Goal: Transaction & Acquisition: Purchase product/service

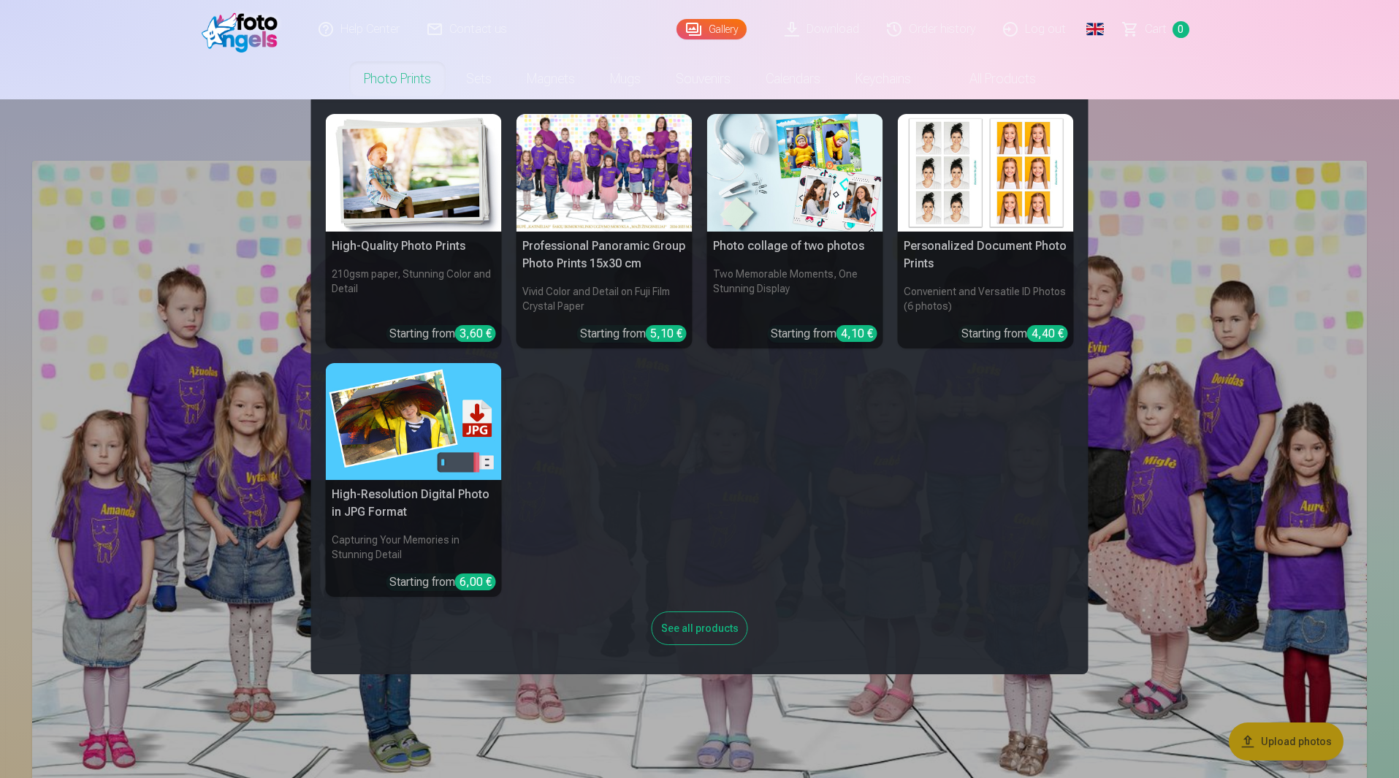
click at [1176, 113] on nav "High-Quality Photo Prints 210gsm paper, Stunning Color and Detail Starting from…" at bounding box center [699, 386] width 1399 height 575
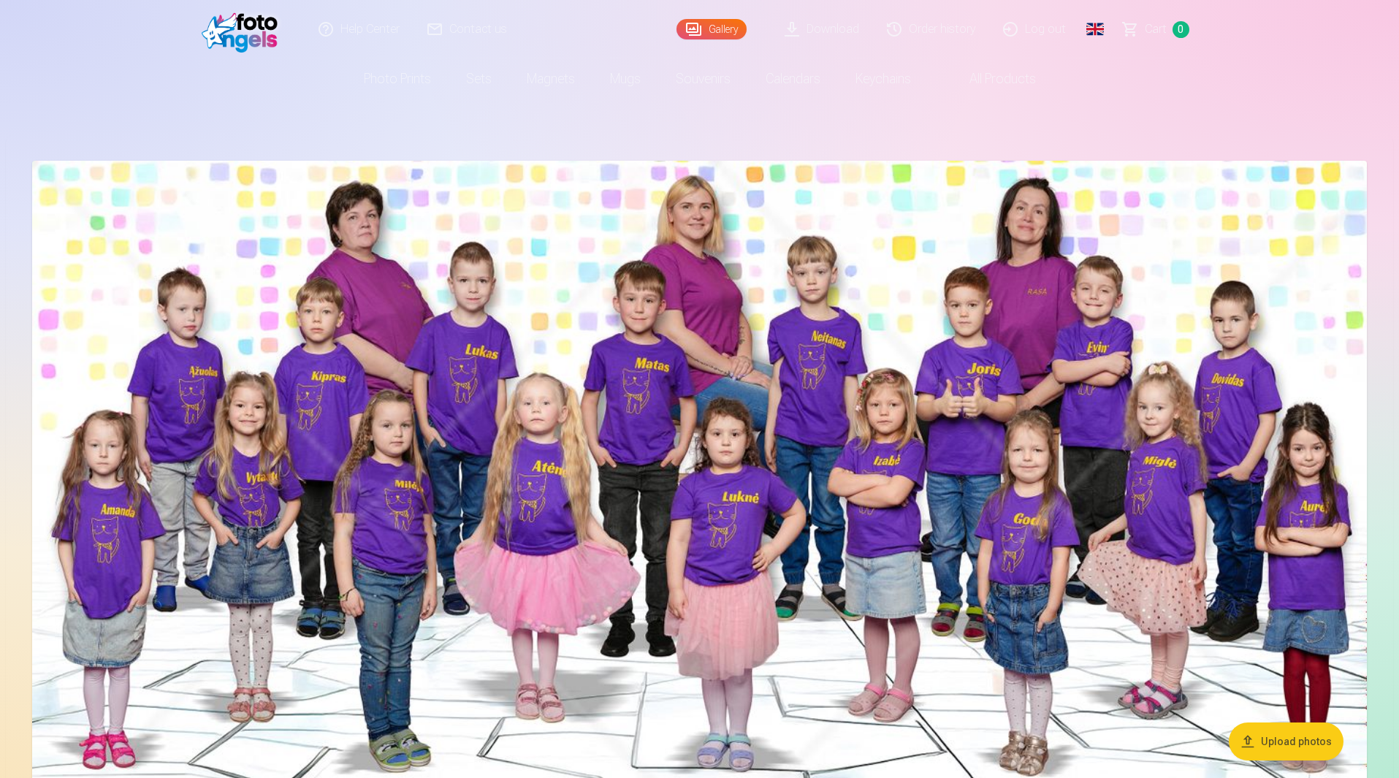
click at [949, 37] on link "Order history" at bounding box center [932, 29] width 116 height 58
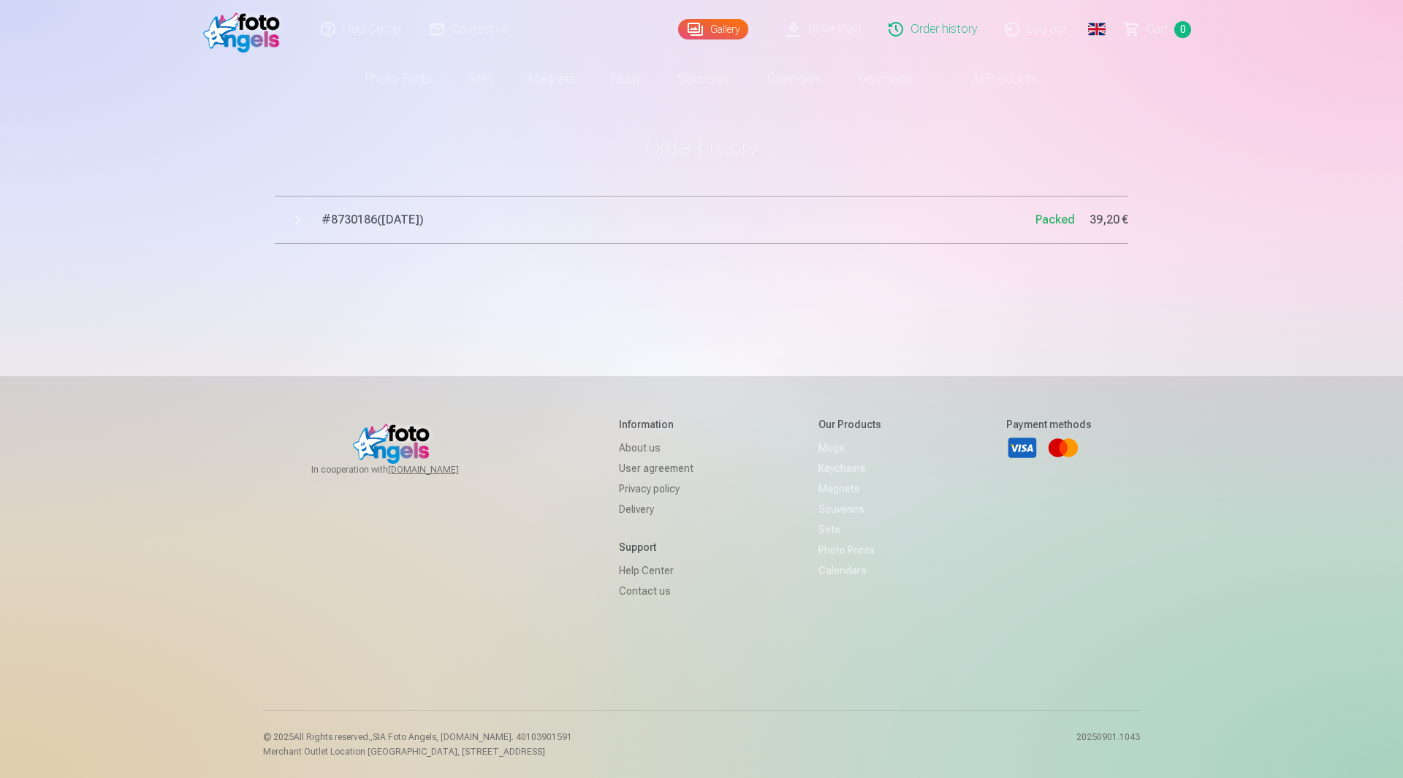
click at [293, 221] on button "# 8730186 ( [DATE] ) Packed 39,20 €" at bounding box center [701, 220] width 853 height 48
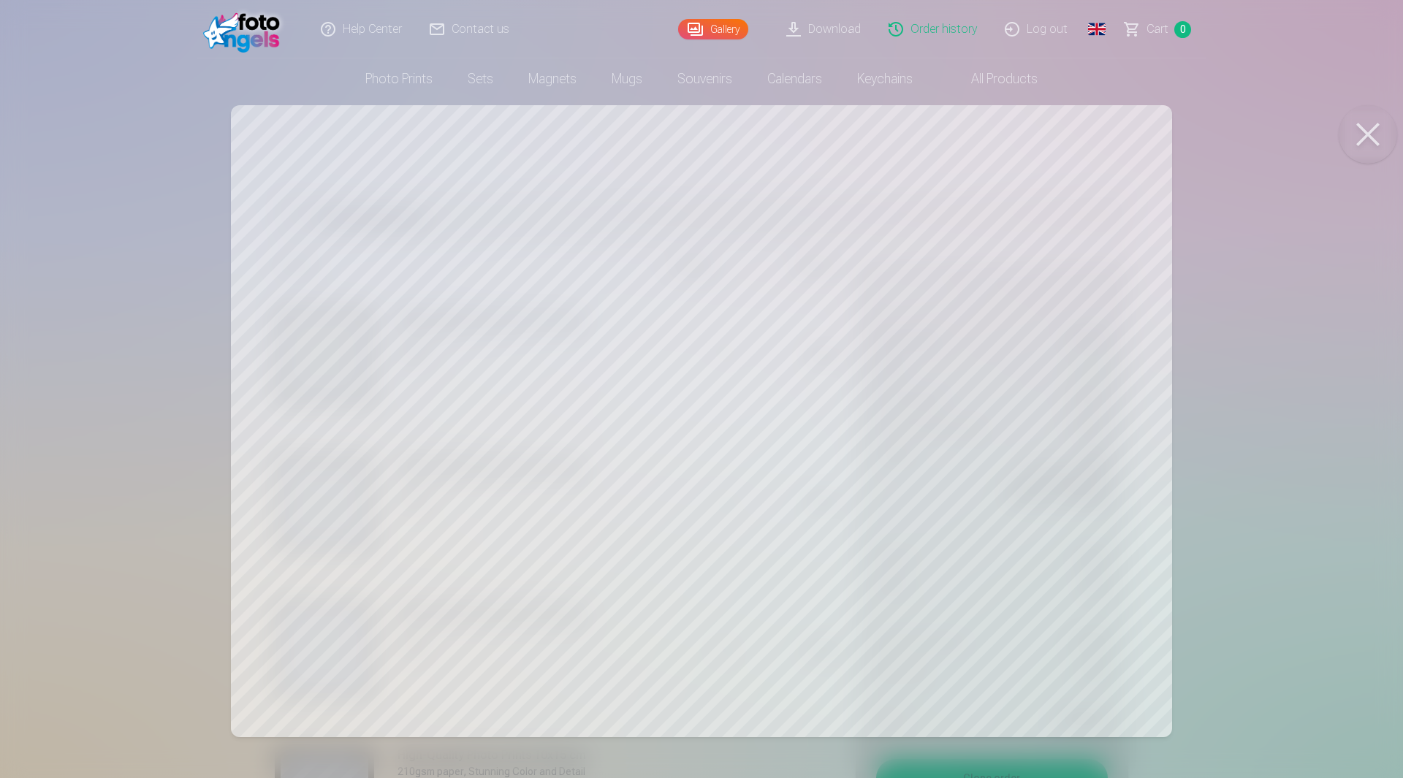
click at [1379, 144] on button at bounding box center [1368, 134] width 58 height 58
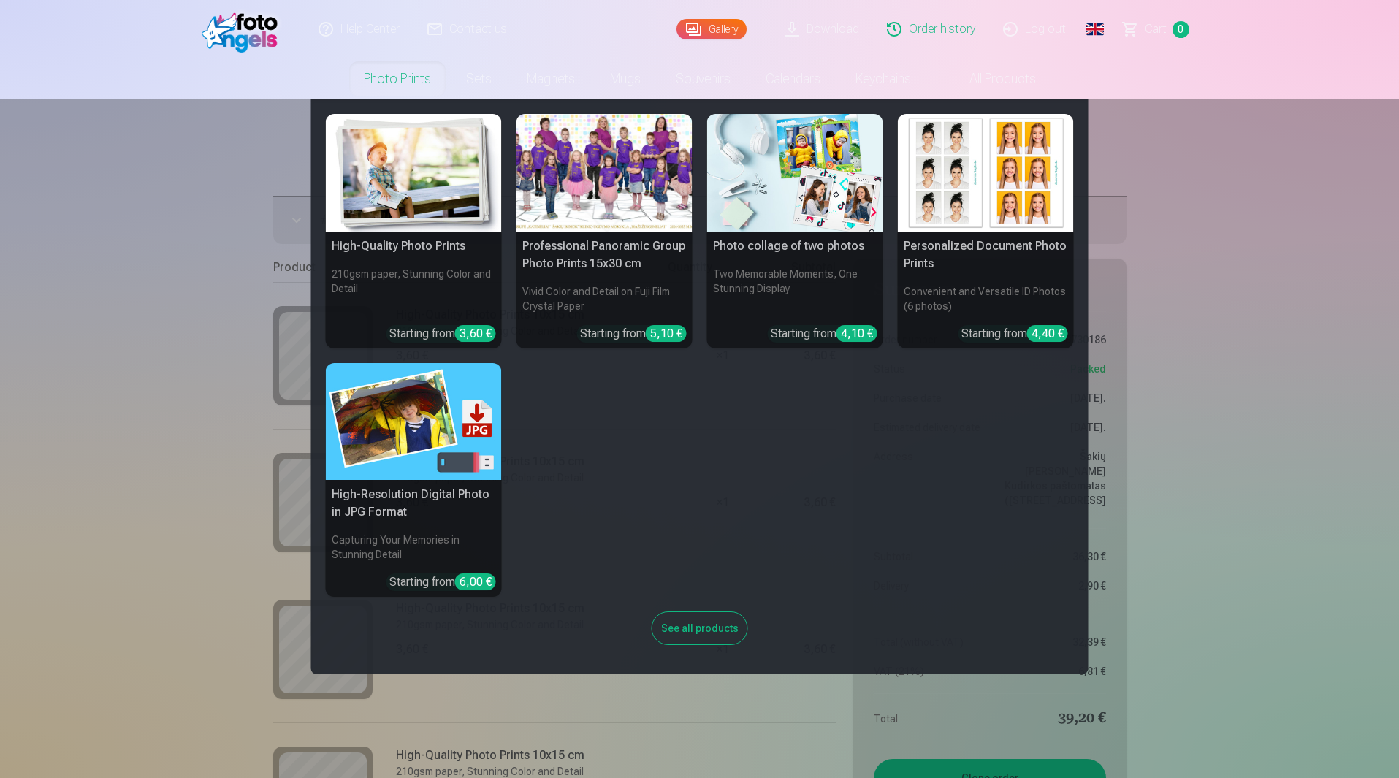
click at [426, 85] on link "Photo prints" at bounding box center [397, 78] width 102 height 41
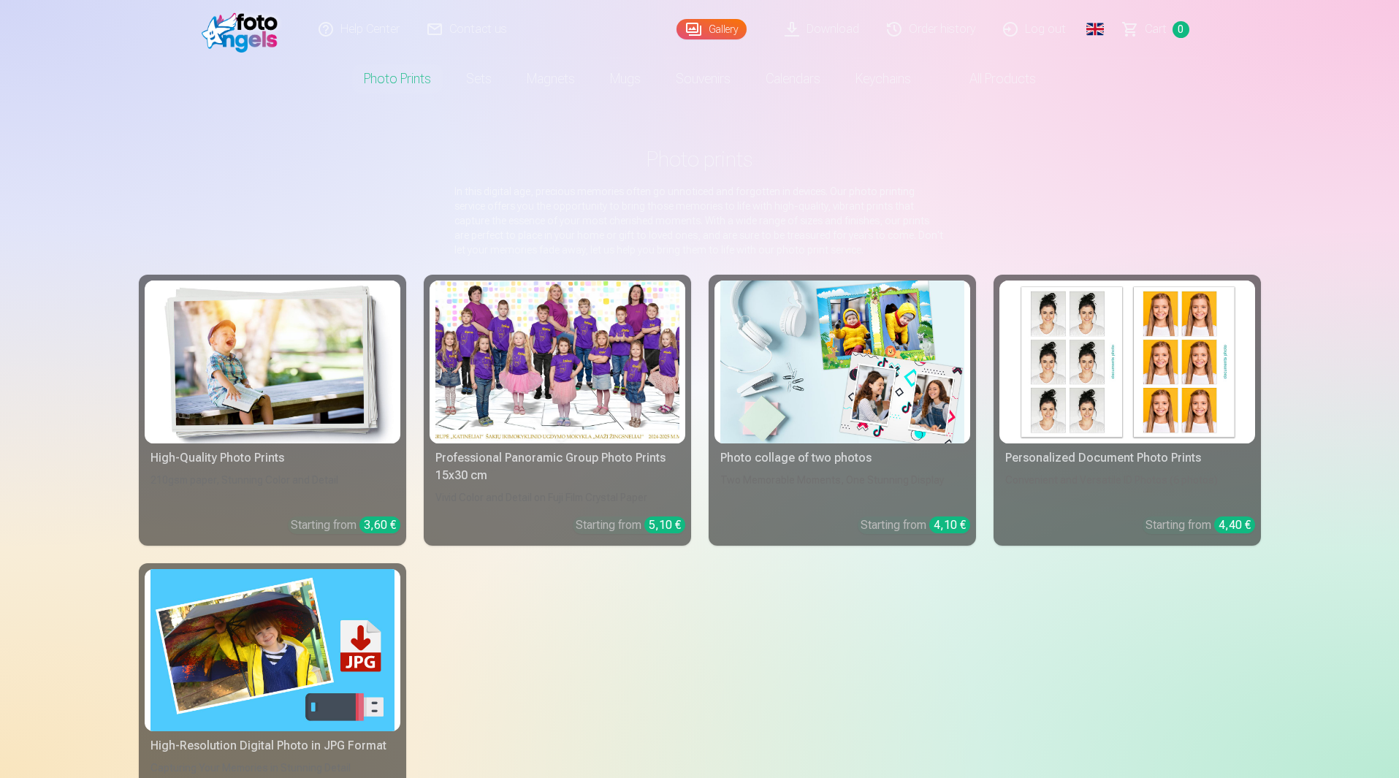
click at [279, 398] on img at bounding box center [273, 362] width 244 height 163
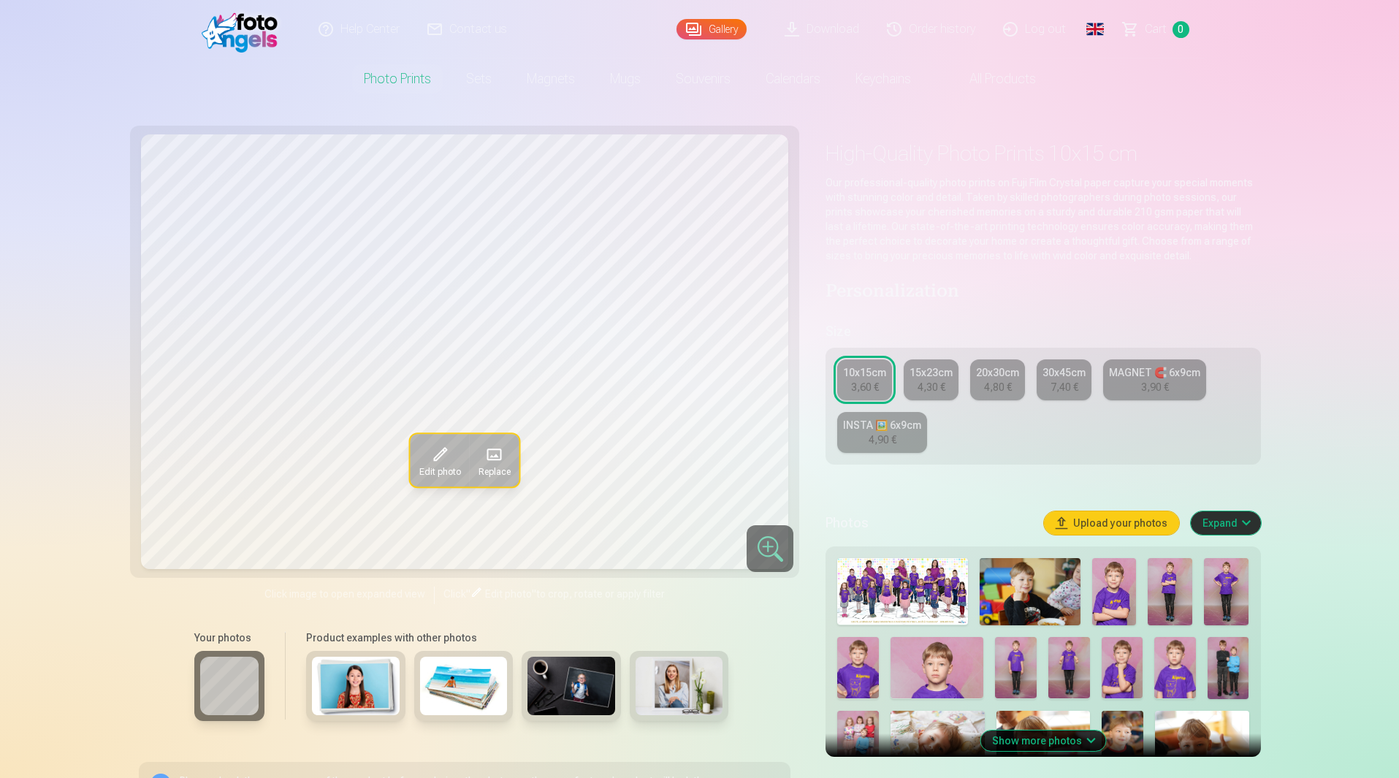
click at [909, 598] on img at bounding box center [902, 591] width 131 height 66
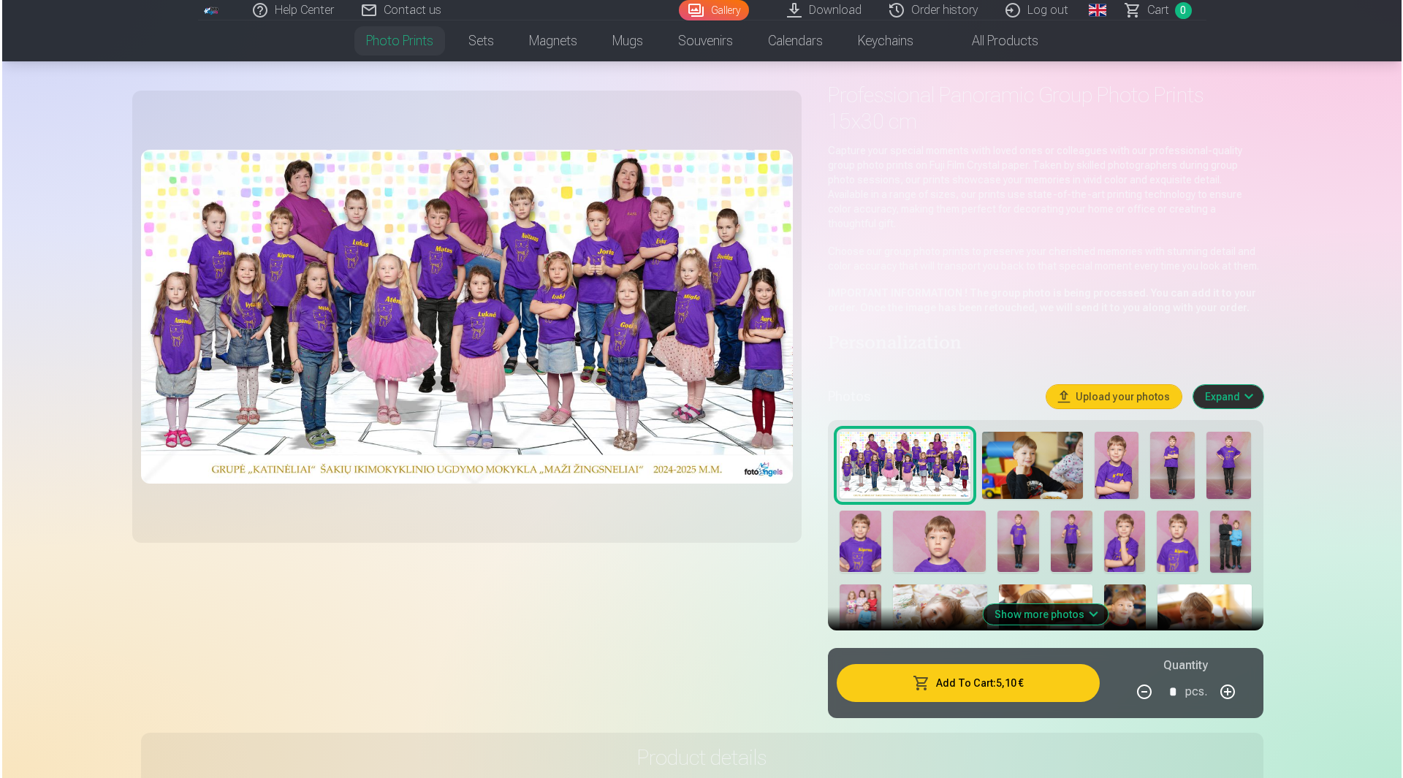
scroll to position [219, 0]
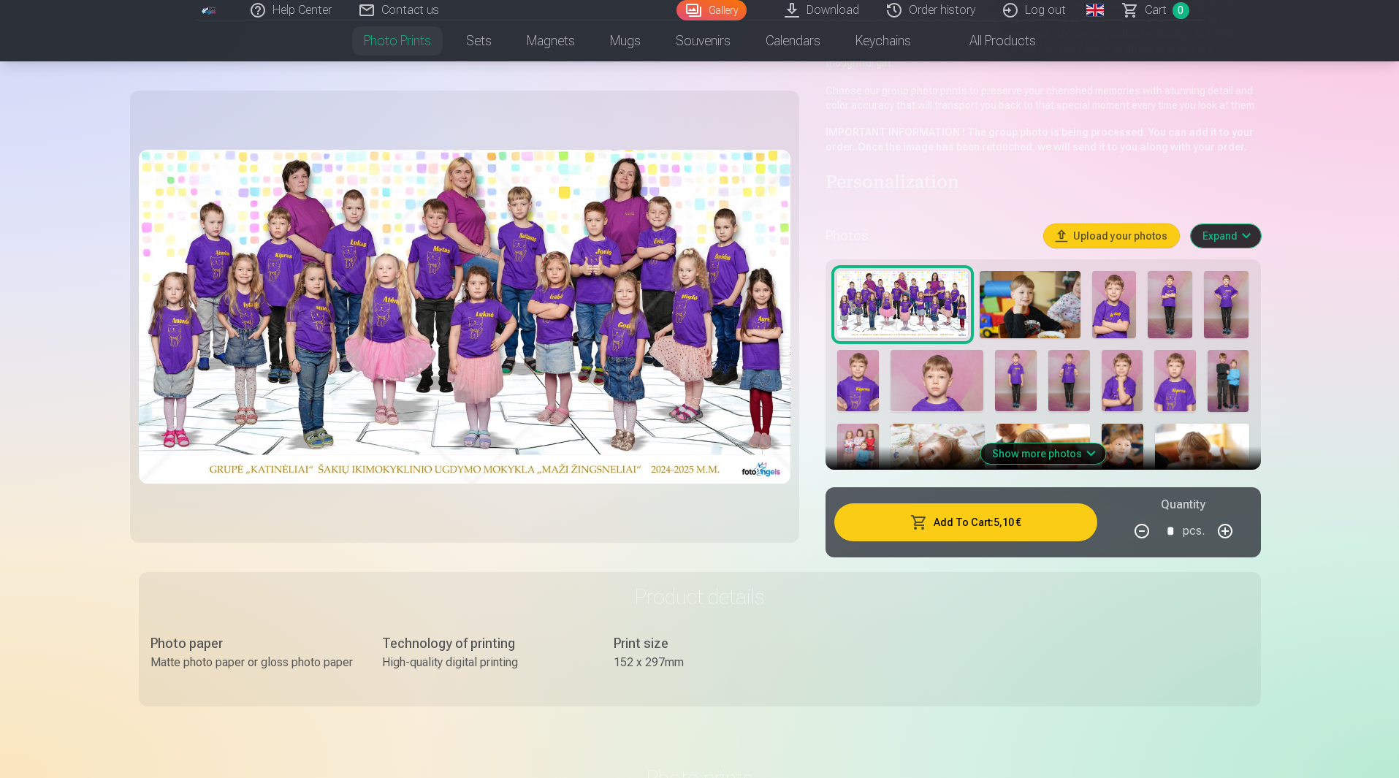
click at [964, 506] on button "Add To Cart : 5,10 €" at bounding box center [965, 522] width 262 height 38
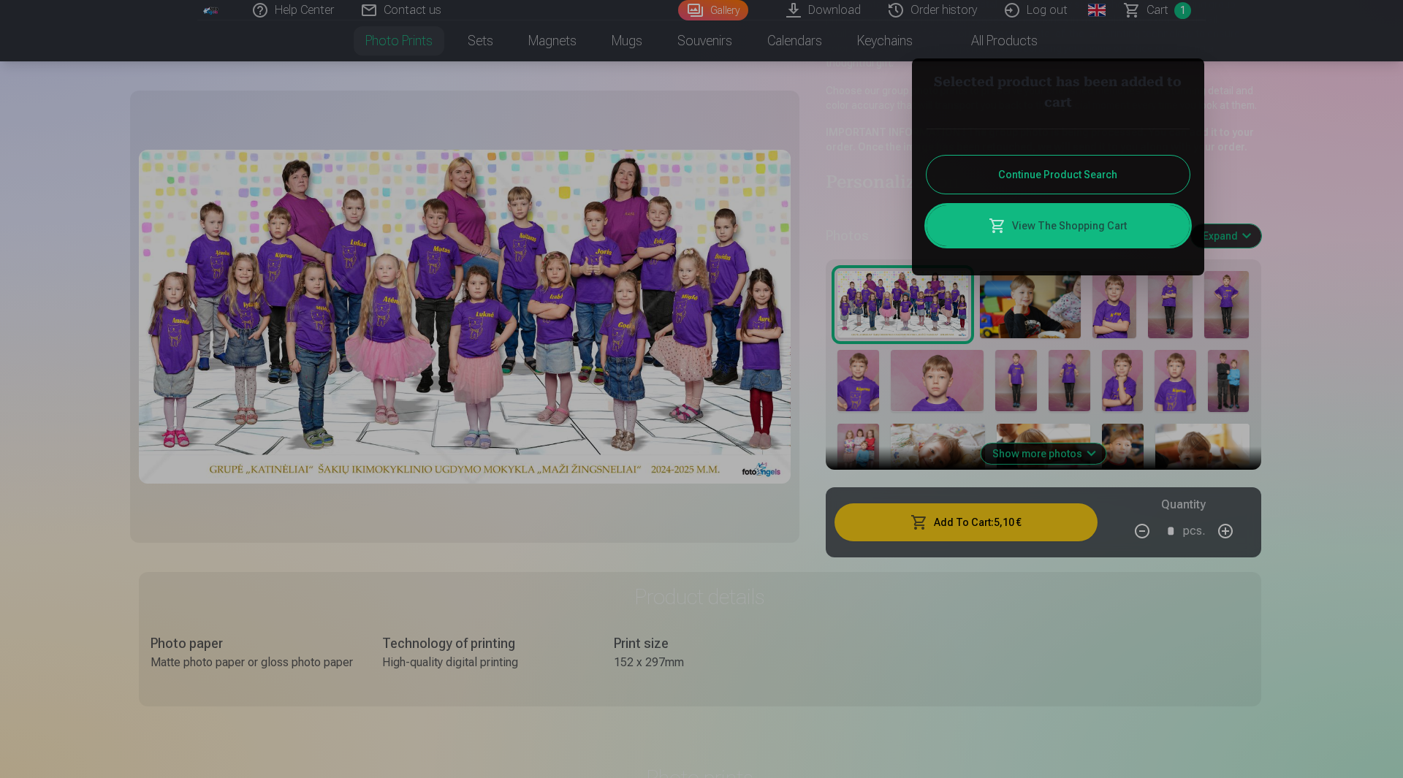
click at [1094, 225] on link "View The Shopping Cart" at bounding box center [1057, 225] width 263 height 41
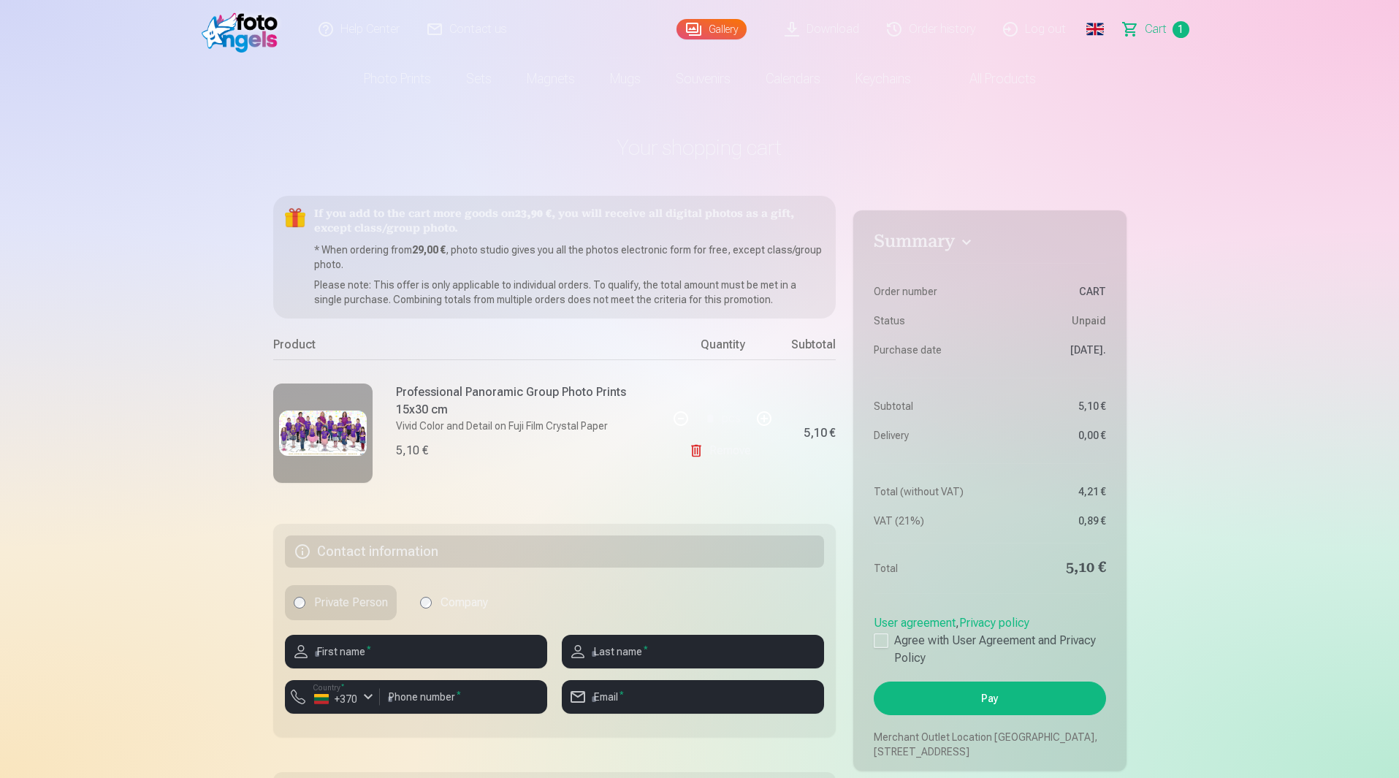
click at [739, 452] on link "Remove" at bounding box center [723, 450] width 68 height 29
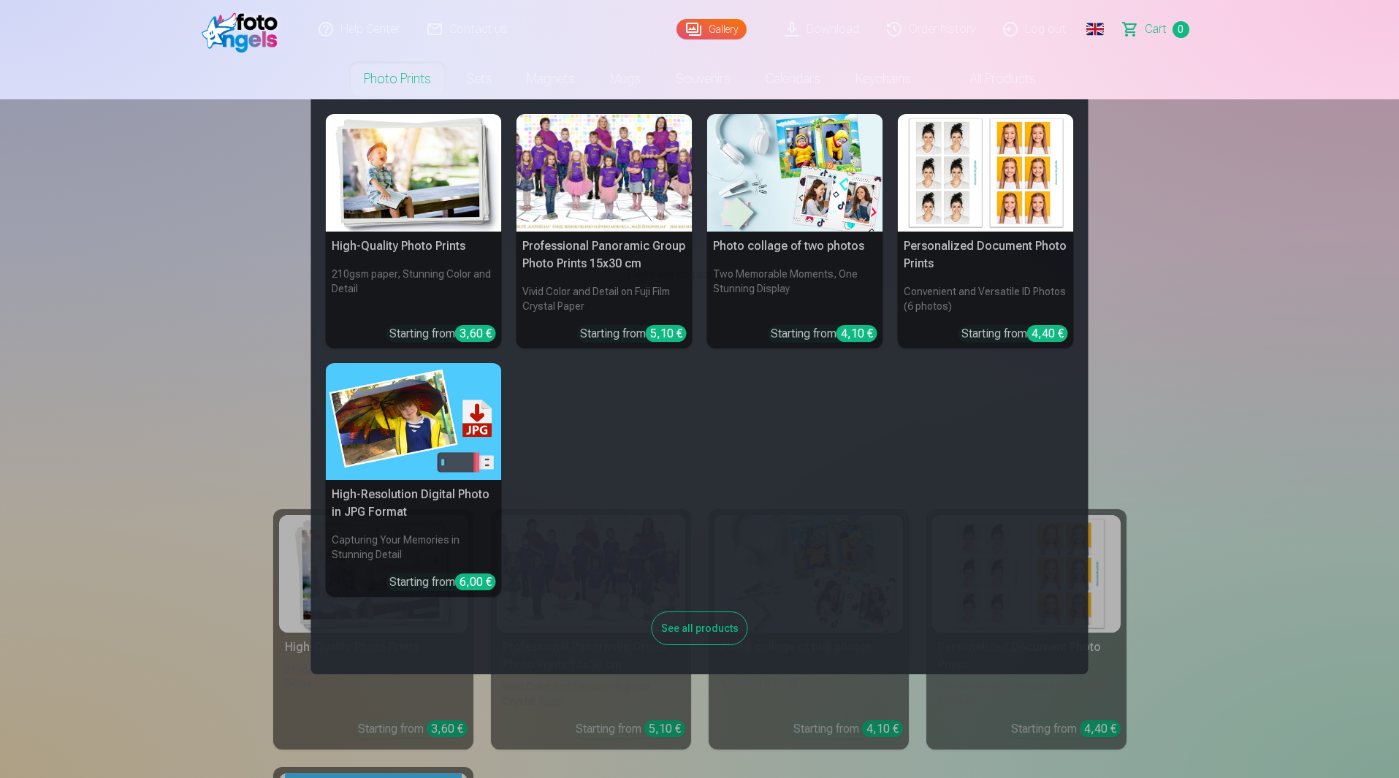
click at [609, 190] on div at bounding box center [605, 173] width 176 height 118
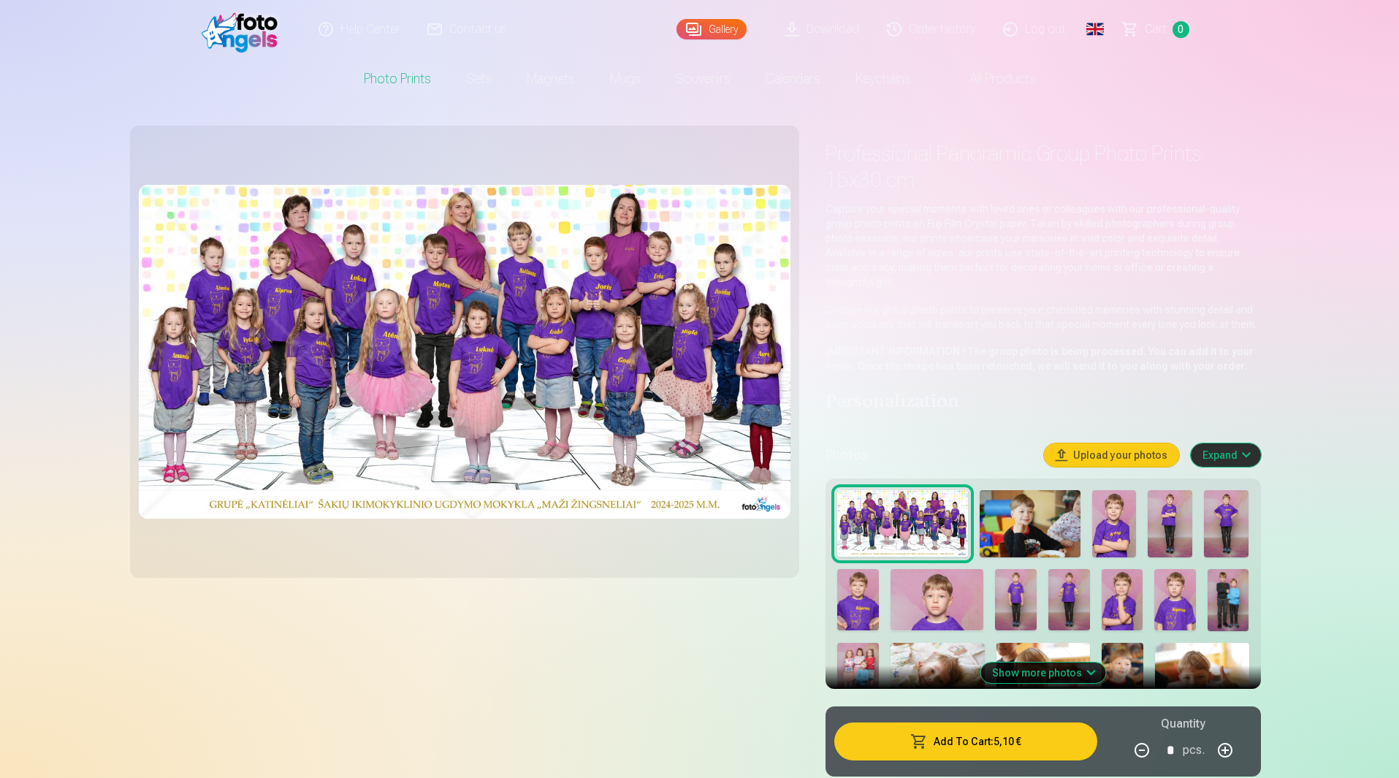
click at [1014, 733] on button "Add To Cart : 5,10 €" at bounding box center [965, 742] width 262 height 38
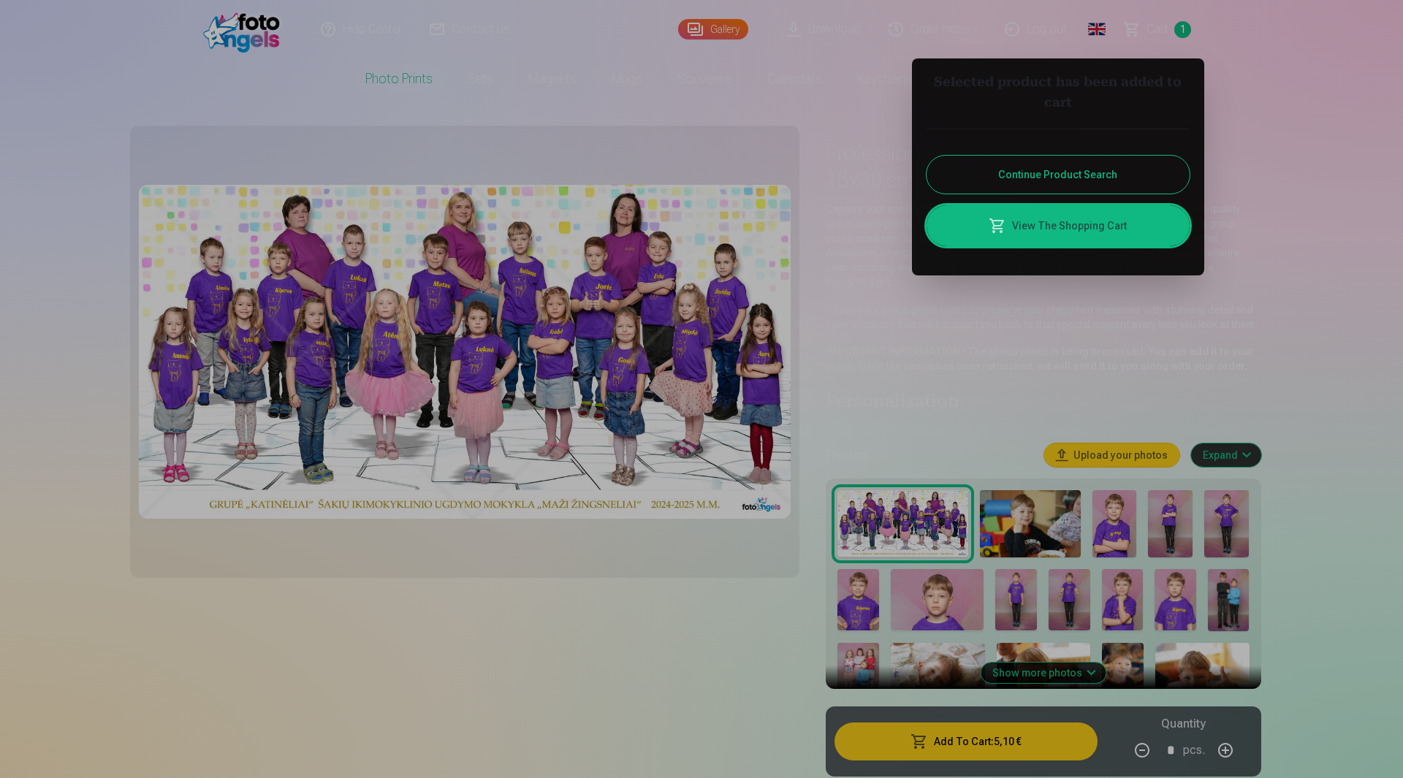
click at [1101, 228] on link "View The Shopping Cart" at bounding box center [1057, 225] width 263 height 41
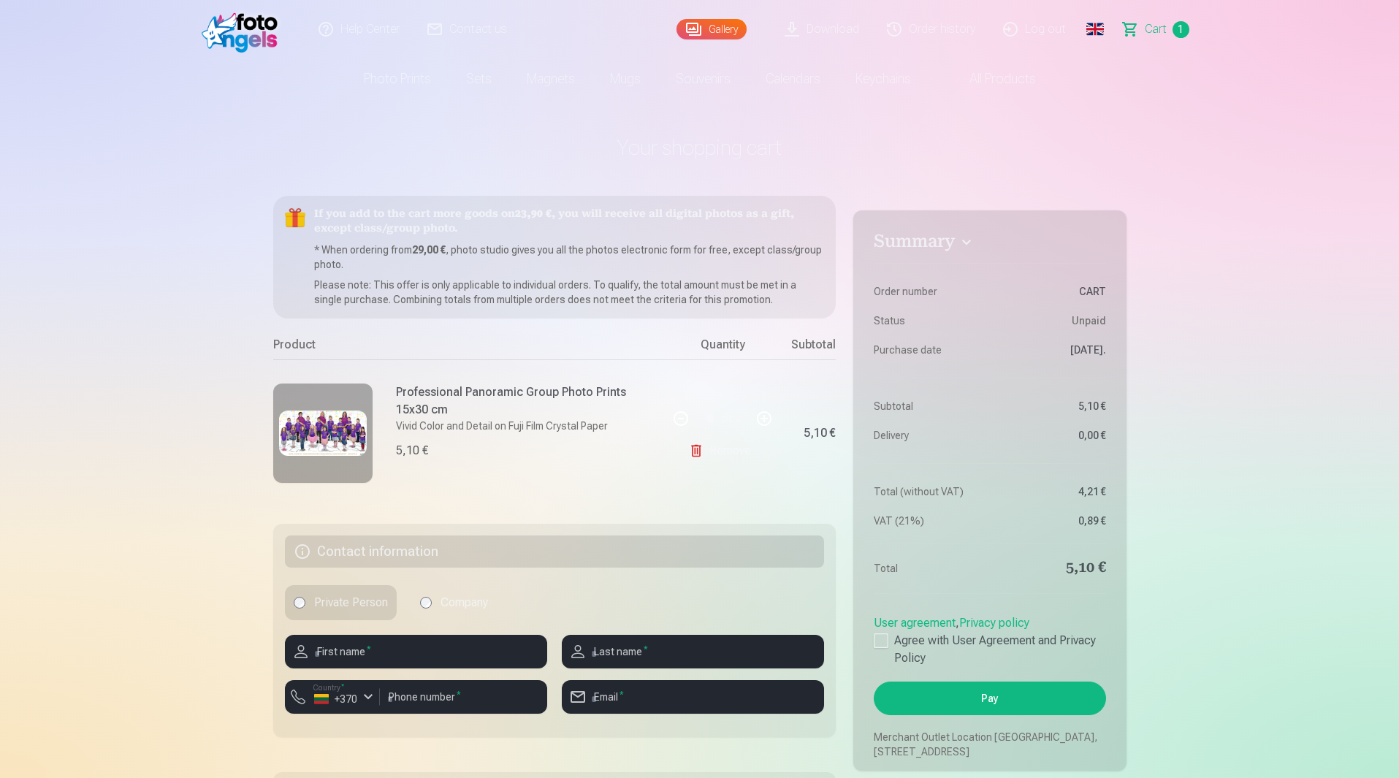
click at [726, 444] on link "Remove" at bounding box center [723, 450] width 68 height 29
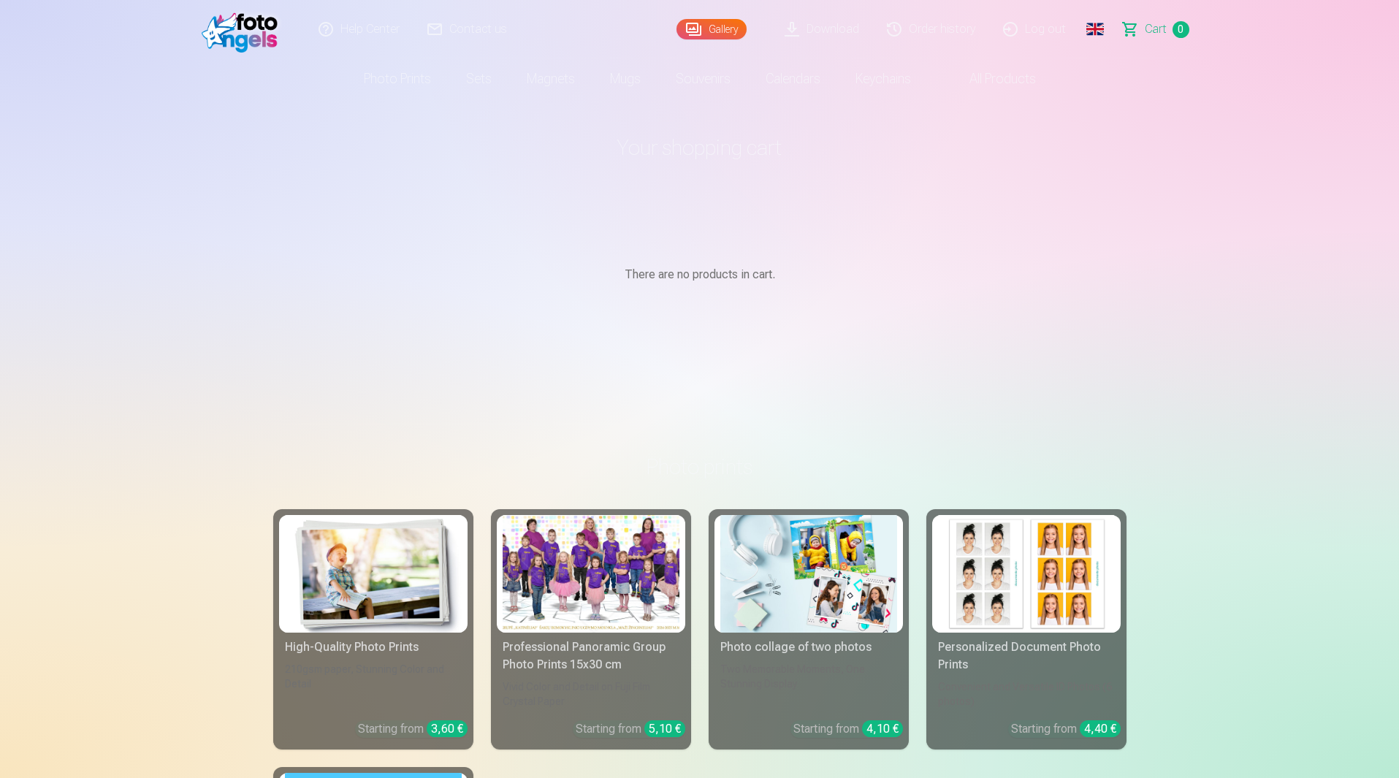
click at [956, 29] on link "Order history" at bounding box center [932, 29] width 116 height 58
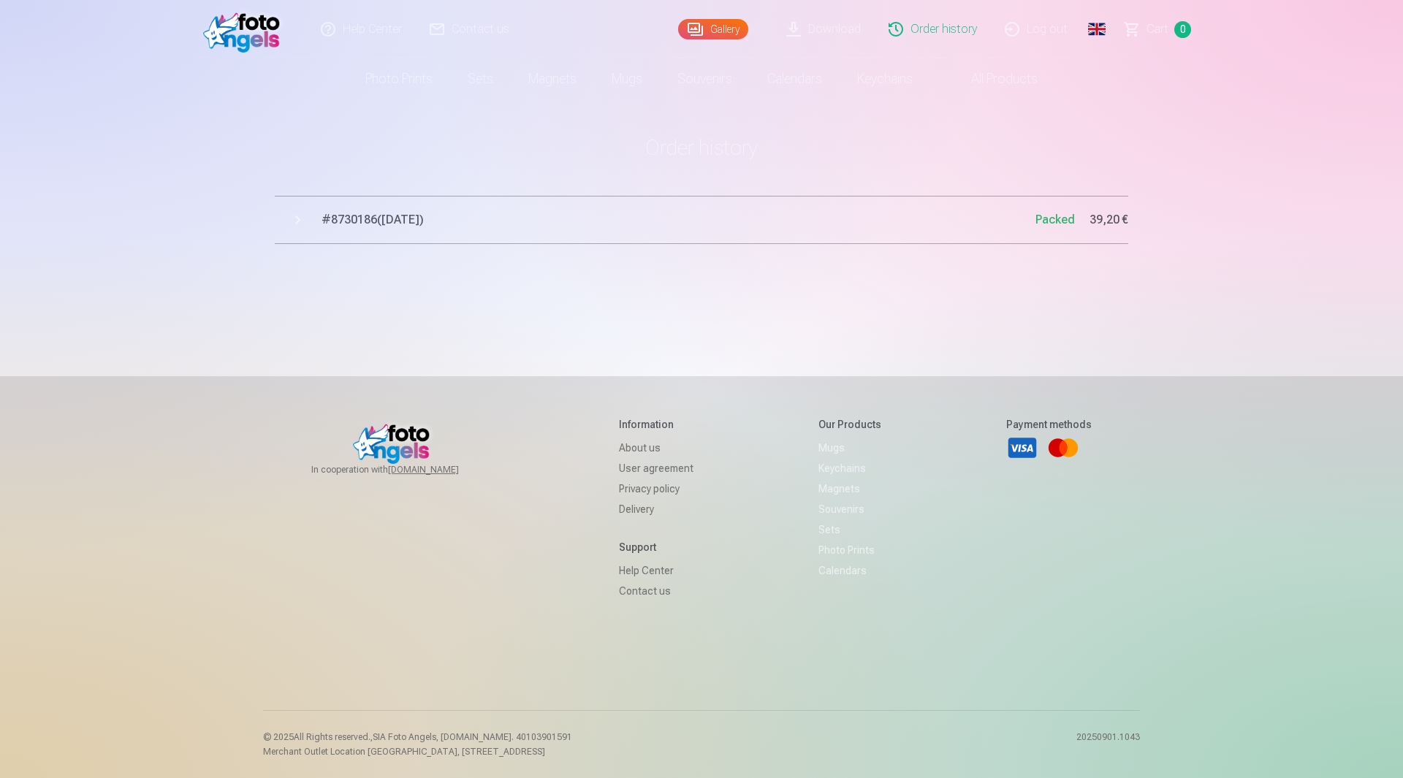
click at [297, 221] on button "# 8730186 ( [DATE] ) Packed 39,20 €" at bounding box center [701, 220] width 853 height 48
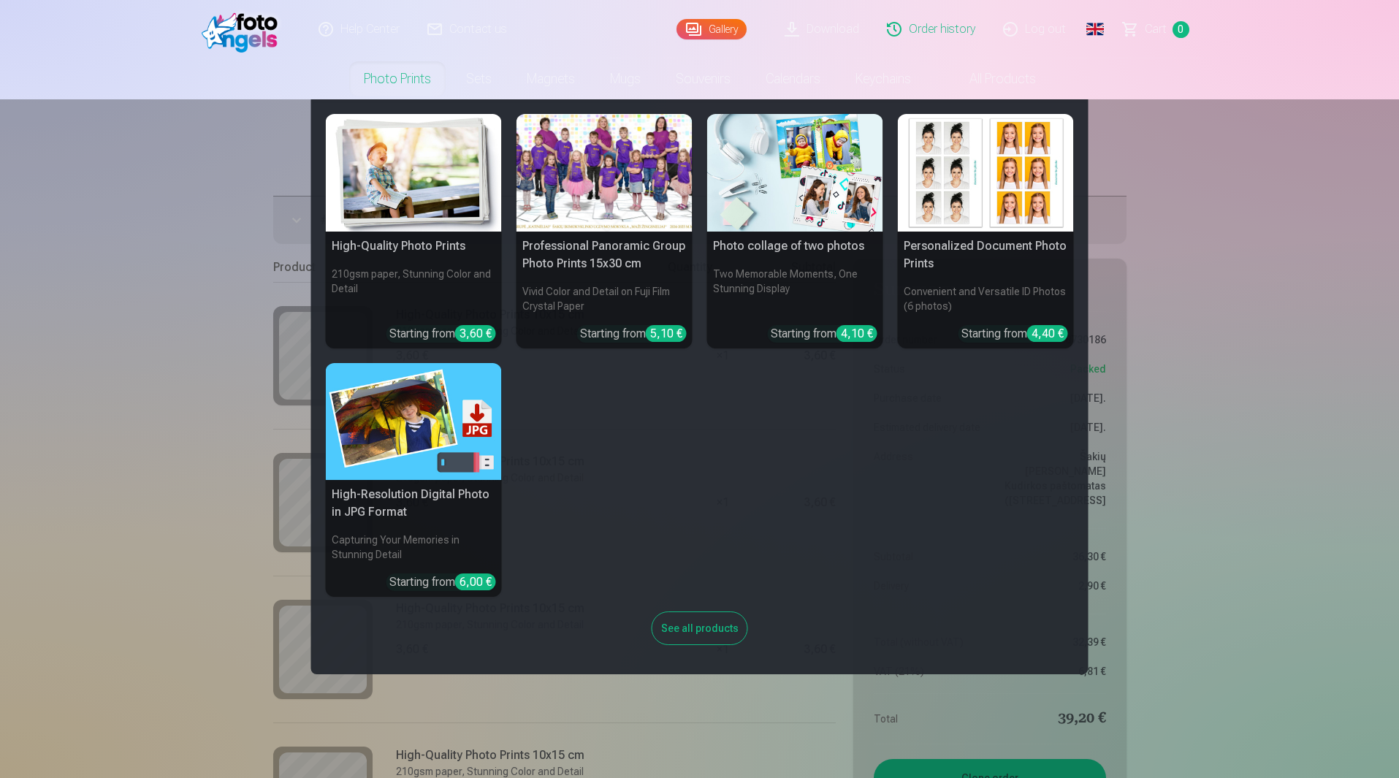
click at [397, 167] on img at bounding box center [414, 173] width 176 height 118
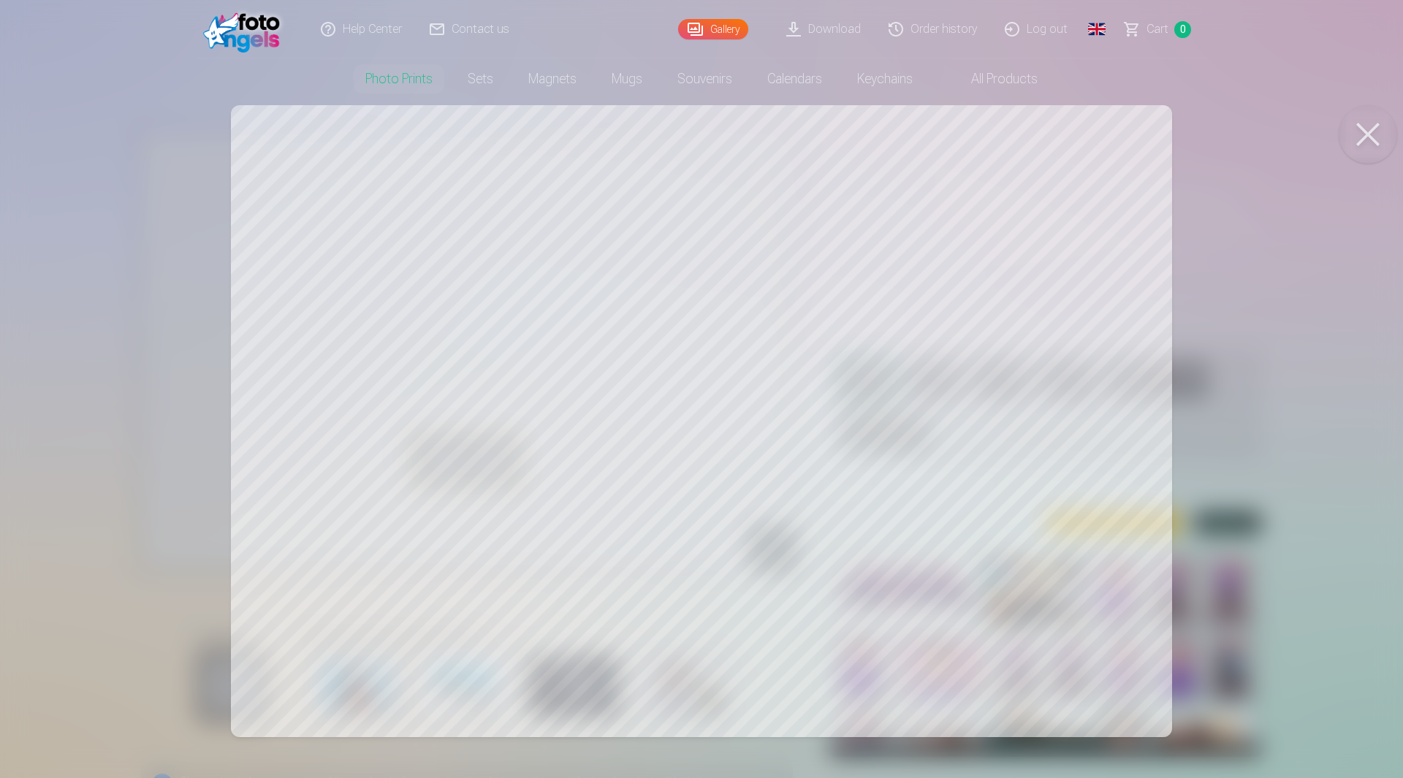
click at [1270, 335] on div at bounding box center [701, 389] width 1403 height 778
